Goal: Task Accomplishment & Management: Complete application form

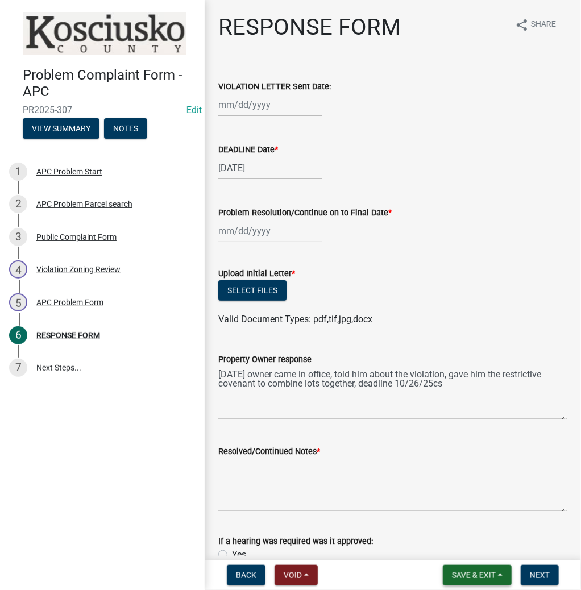
click at [468, 571] on span "Save & Exit" at bounding box center [474, 575] width 44 height 9
click at [458, 546] on button "Save & Exit" at bounding box center [466, 545] width 91 height 27
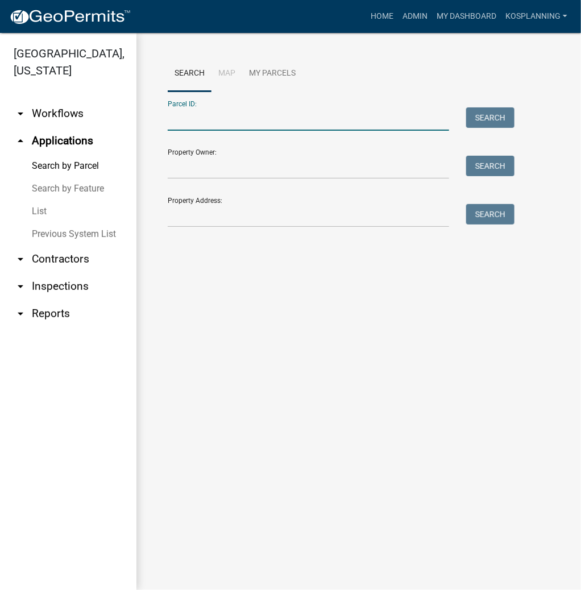
click at [239, 121] on input "Parcel ID:" at bounding box center [308, 118] width 281 height 23
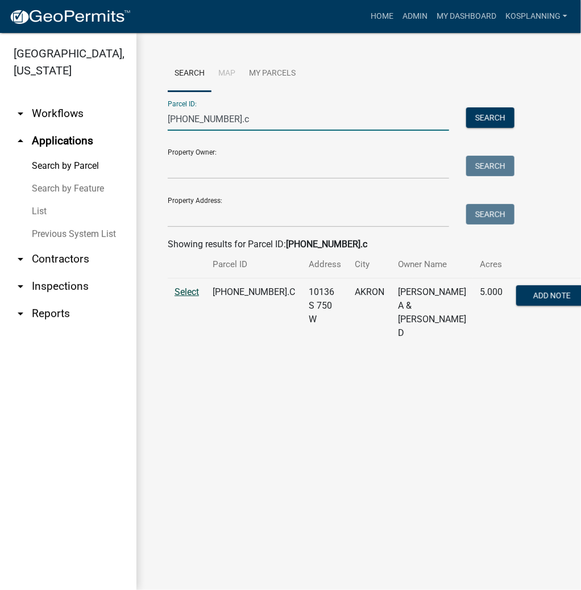
type input "[PHONE_NUMBER].c"
click at [184, 292] on span "Select" at bounding box center [186, 291] width 24 height 11
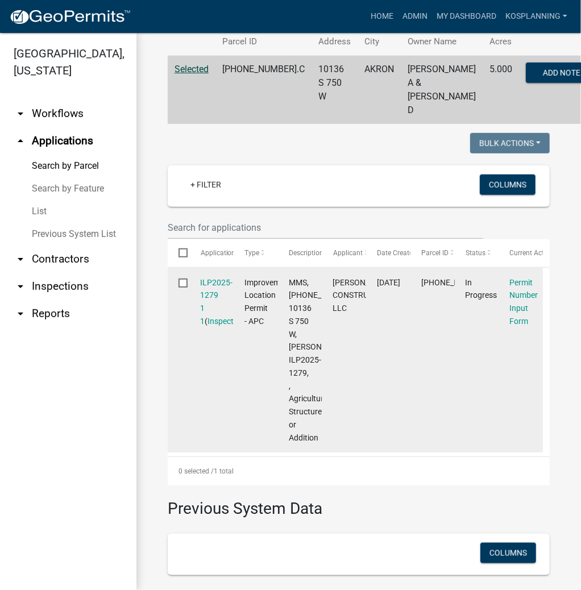
scroll to position [182, 0]
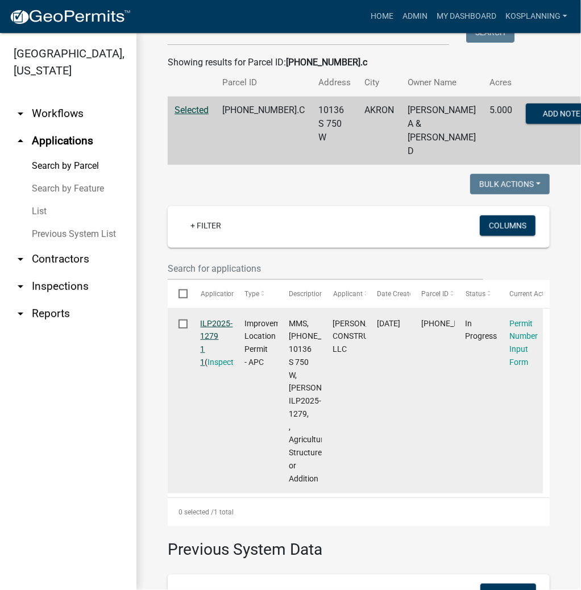
click at [214, 323] on link "ILP2025-1279 1 1" at bounding box center [217, 343] width 32 height 48
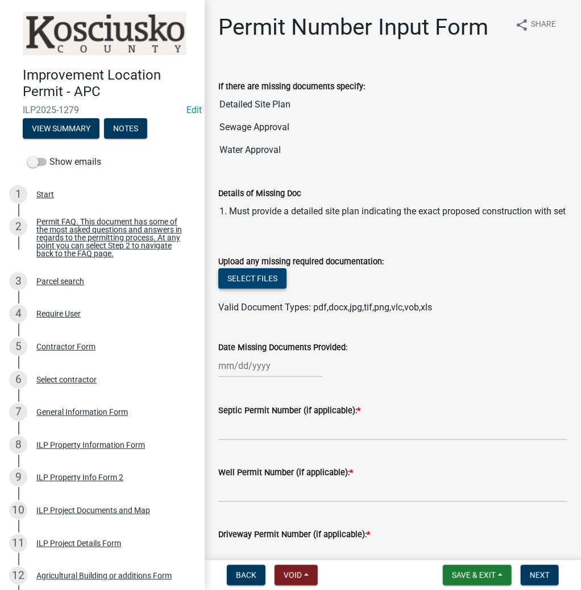
click at [252, 280] on button "Select files" at bounding box center [252, 278] width 68 height 20
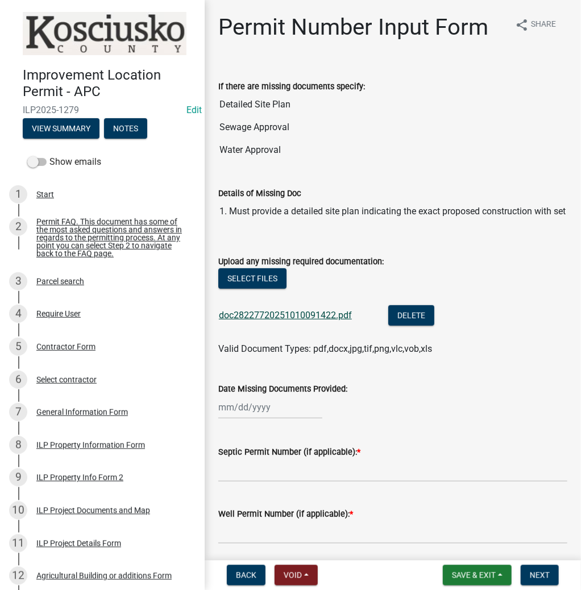
click at [296, 314] on link "doc28227720251010091422.pdf" at bounding box center [285, 315] width 133 height 11
click at [307, 473] on input "Septic Permit Number (if applicable): *" at bounding box center [392, 470] width 349 height 23
type input "LETTER"
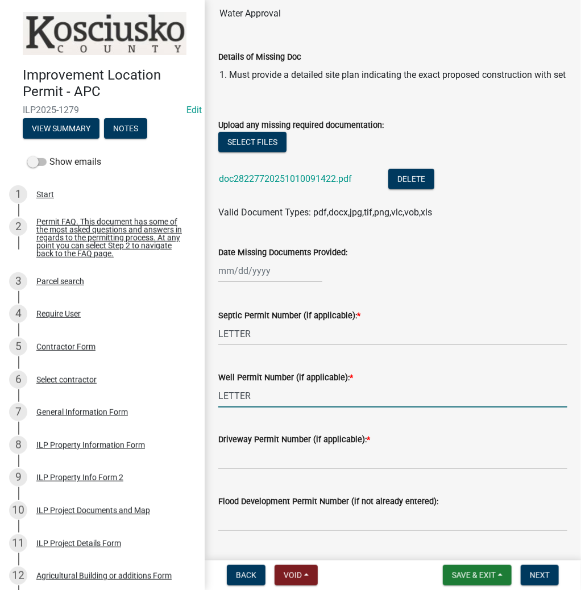
type input "LETTER"
click at [234, 457] on input "Driveway Permit Number (if applicable): *" at bounding box center [392, 457] width 349 height 23
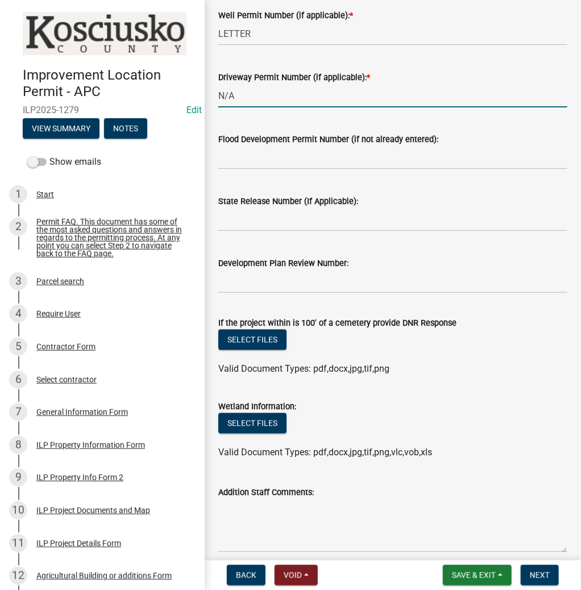
scroll to position [548, 0]
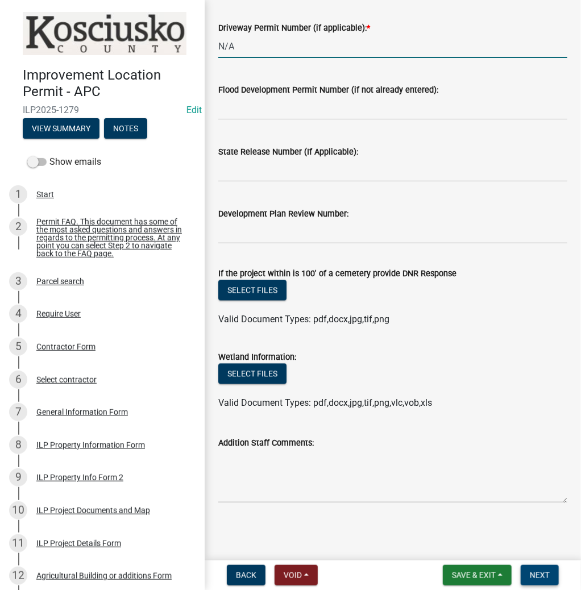
type input "N/A"
click at [534, 571] on span "Next" at bounding box center [540, 575] width 20 height 9
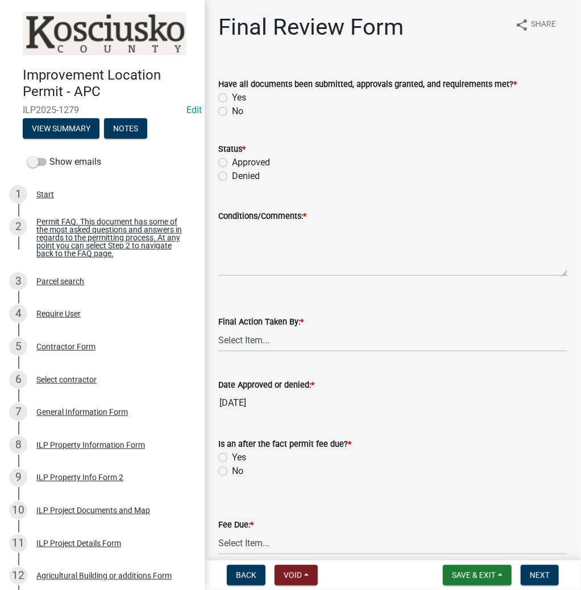
click at [232, 98] on label "Yes" at bounding box center [239, 98] width 14 height 14
click at [232, 98] on input "Yes" at bounding box center [235, 94] width 7 height 7
radio input "true"
click at [232, 162] on label "Approved" at bounding box center [251, 163] width 38 height 14
click at [232, 162] on input "Approved" at bounding box center [235, 159] width 7 height 7
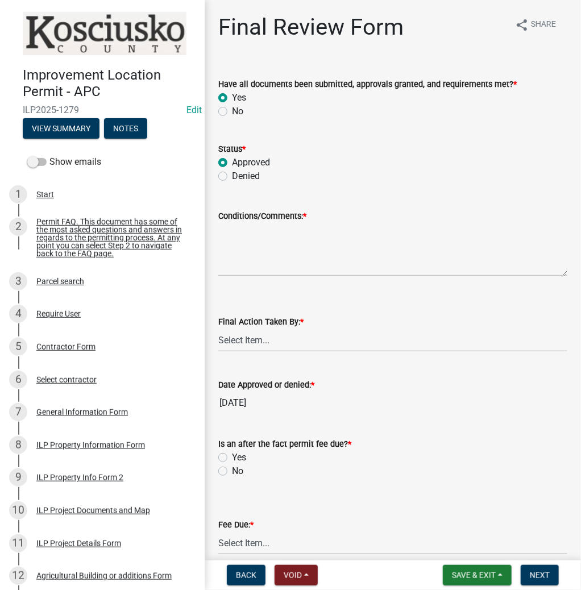
radio input "true"
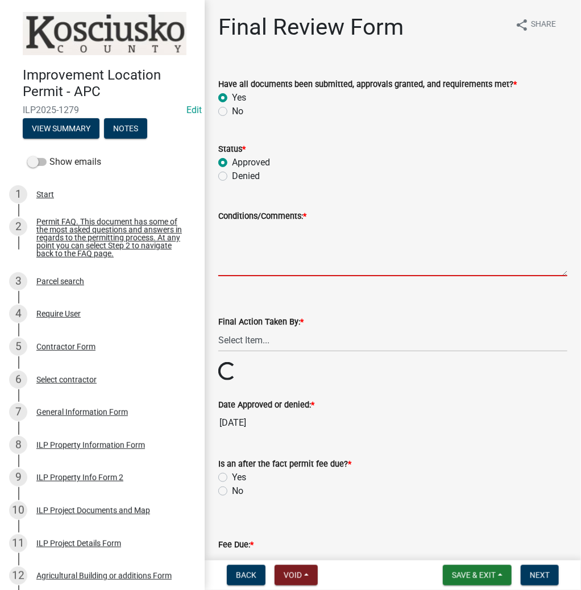
click at [293, 267] on textarea "Conditions/Comments: *" at bounding box center [392, 249] width 349 height 53
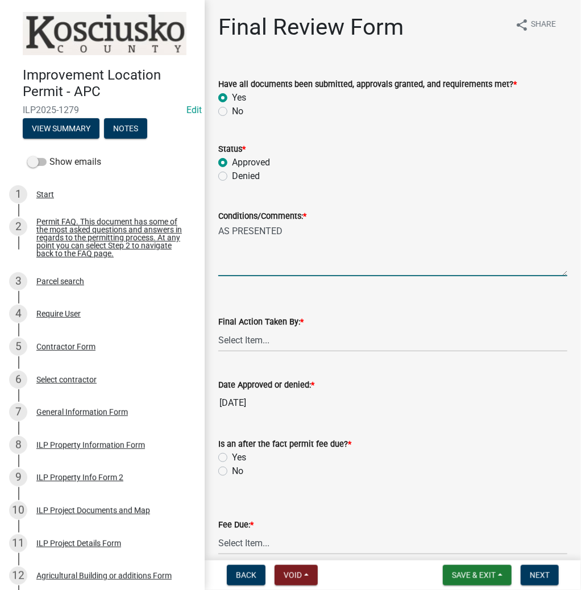
type textarea "AS PRESENTED"
click at [265, 343] on select "Select Item... MMS LT AT CS [PERSON_NAME]" at bounding box center [392, 340] width 349 height 23
click at [218, 329] on select "Select Item... MMS LT AT CS [PERSON_NAME]" at bounding box center [392, 340] width 349 height 23
select select "d95389f4-ab5a-4603-9826-29cf73316391"
click at [232, 472] on label "No" at bounding box center [237, 471] width 11 height 14
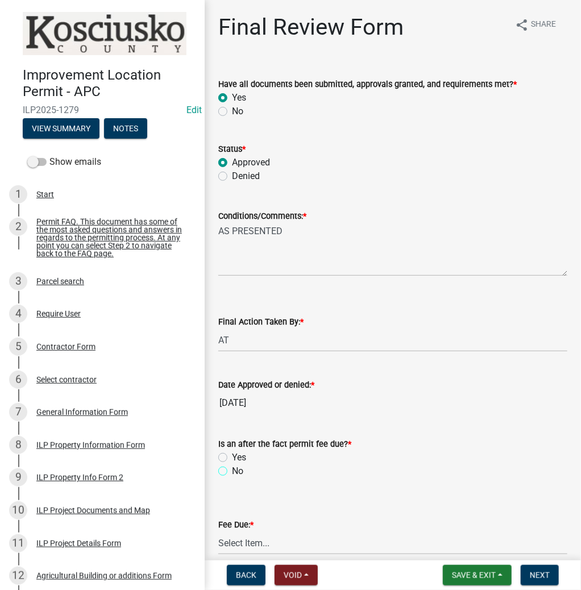
click at [232, 472] on input "No" at bounding box center [235, 467] width 7 height 7
radio input "true"
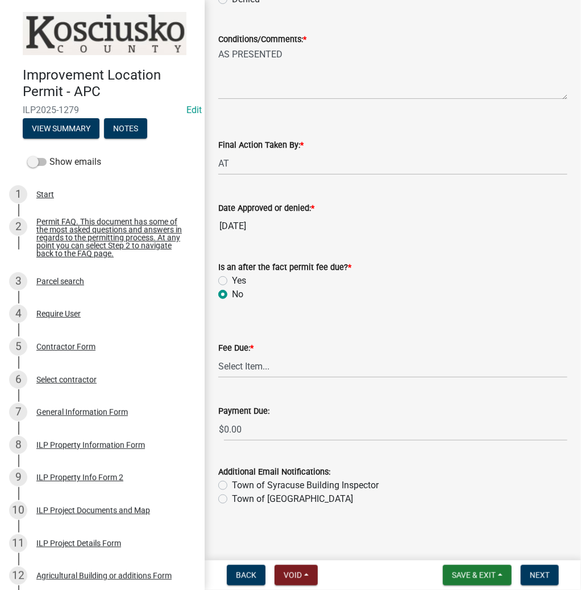
scroll to position [181, 0]
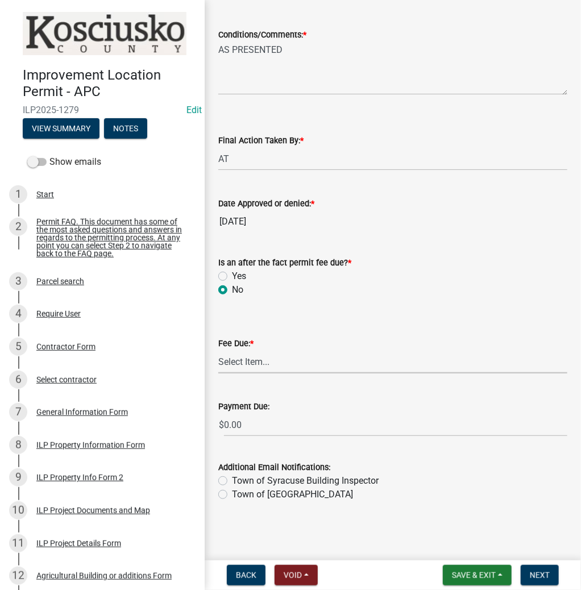
click at [272, 360] on select "Select Item... N/A $10.00 $25.00 $125.00 $250 $500 $500 + $10.00 for every 10 s…" at bounding box center [392, 361] width 349 height 23
click at [218, 373] on select "Select Item... N/A $10.00 $25.00 $125.00 $250 $500 $500 + $10.00 for every 10 s…" at bounding box center [392, 361] width 349 height 23
select select "6f482d1d-eb35-47e6-92b0-143404755581"
click at [532, 575] on span "Next" at bounding box center [540, 575] width 20 height 9
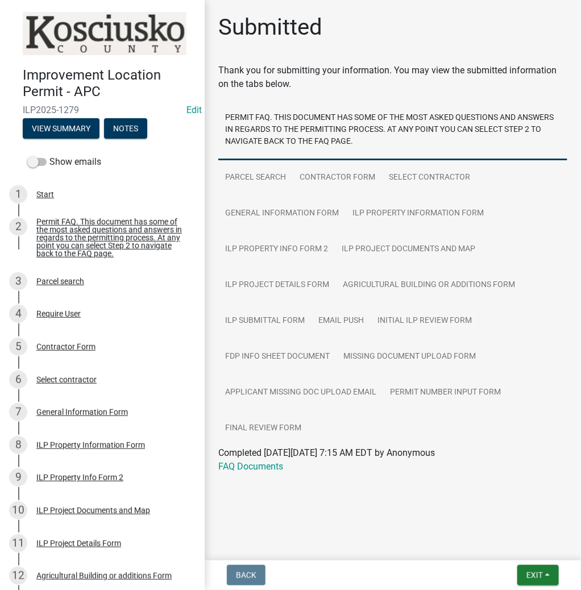
scroll to position [434, 0]
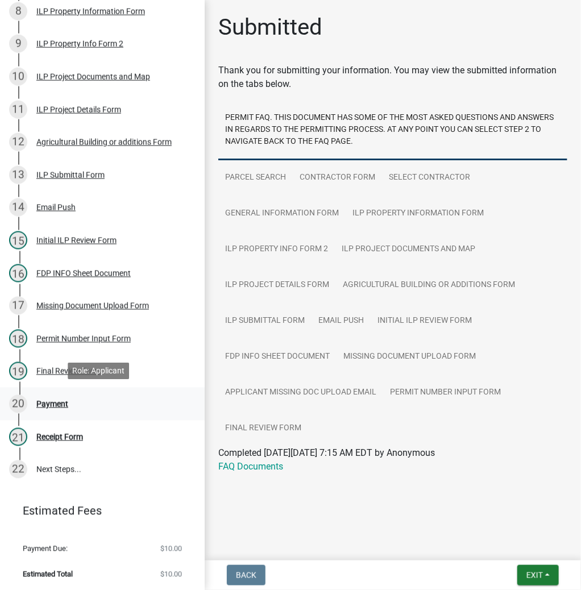
click at [49, 401] on div "Payment" at bounding box center [52, 404] width 32 height 8
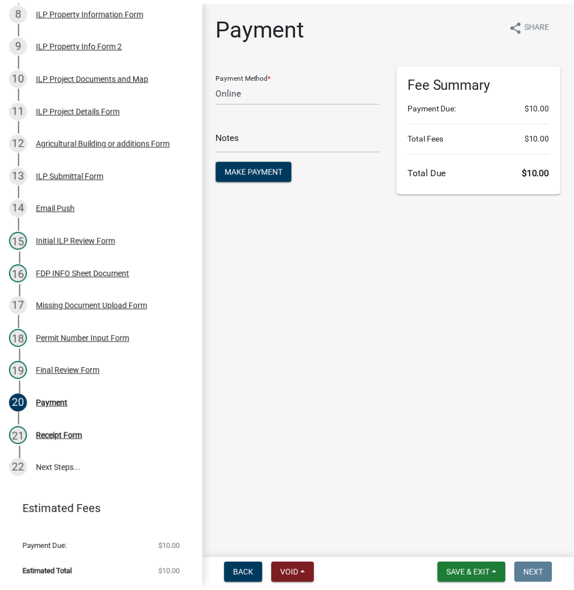
scroll to position [0, 0]
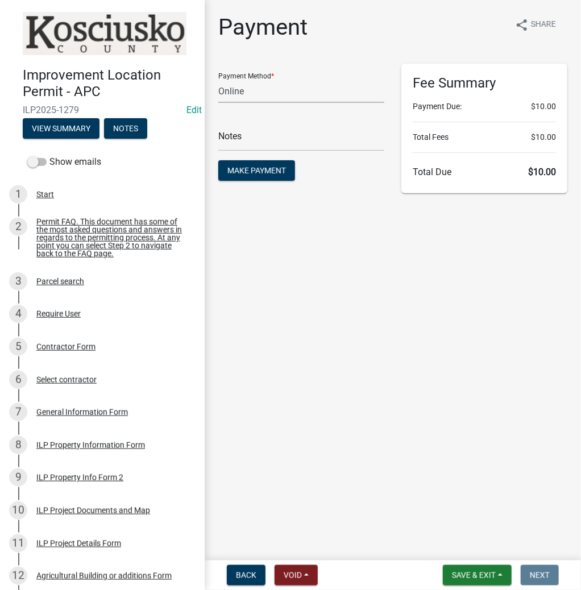
click at [271, 88] on select "Credit Card POS Check Cash Online" at bounding box center [301, 91] width 166 height 23
select select "2: 1"
click at [218, 80] on select "Credit Card POS Check Cash Online" at bounding box center [301, 91] width 166 height 23
click at [255, 172] on span "Make Payment" at bounding box center [256, 170] width 59 height 9
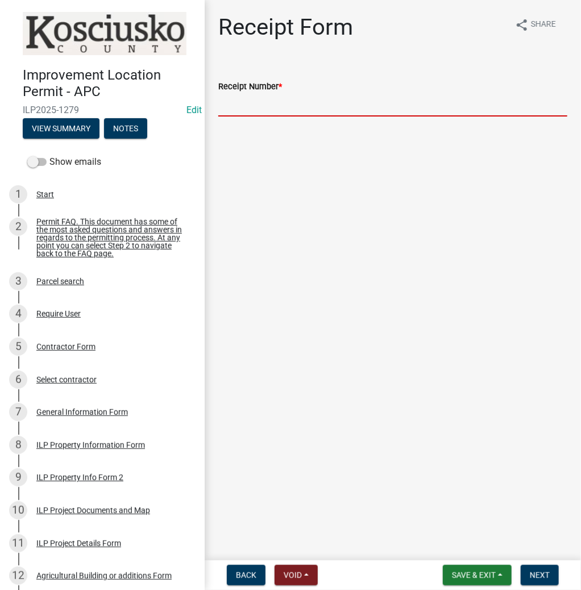
click at [291, 102] on input "Receipt Number *" at bounding box center [392, 104] width 349 height 23
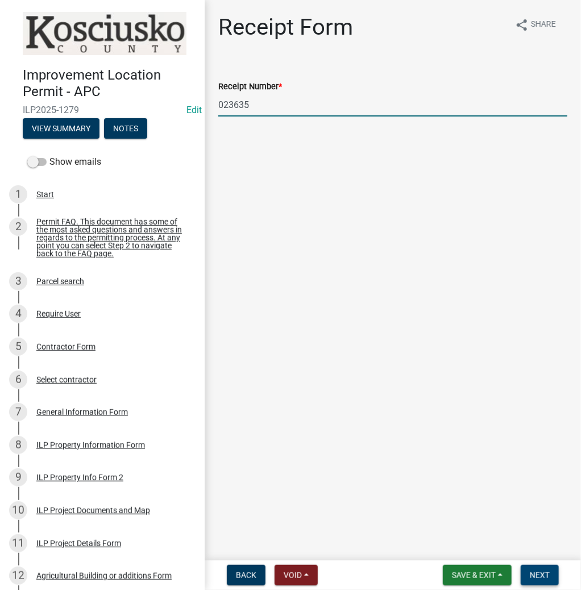
type input "023635"
click at [537, 575] on span "Next" at bounding box center [540, 575] width 20 height 9
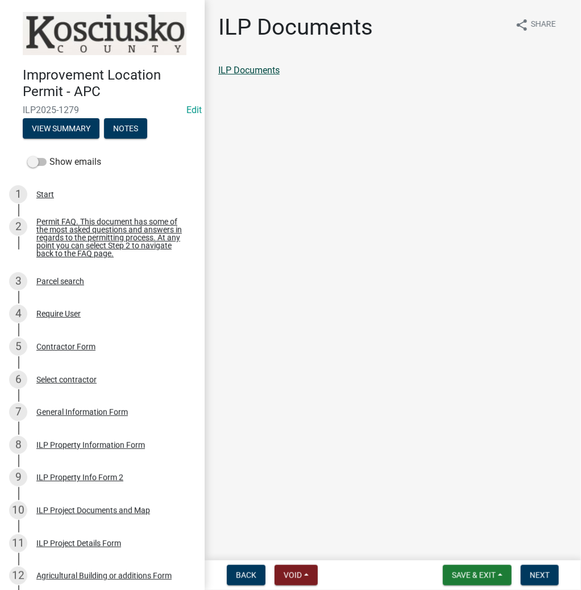
click at [257, 72] on link "ILP Documents" at bounding box center [248, 70] width 61 height 11
click at [537, 572] on span "Next" at bounding box center [540, 575] width 20 height 9
